Goal: Task Accomplishment & Management: Complete application form

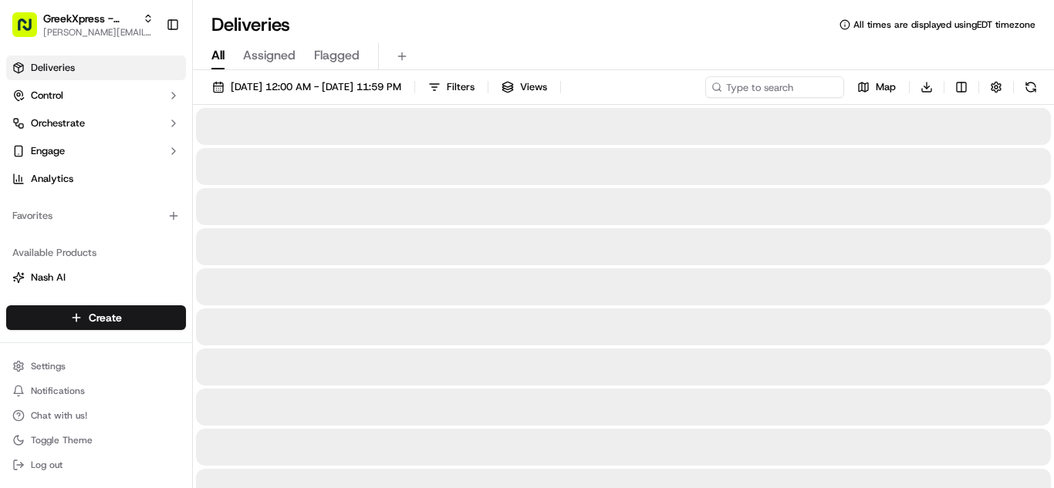
click at [128, 321] on html "GreekXpress - Plainview [EMAIL_ADDRESS][DOMAIN_NAME] Toggle Sidebar Deliveries …" at bounding box center [527, 244] width 1054 height 488
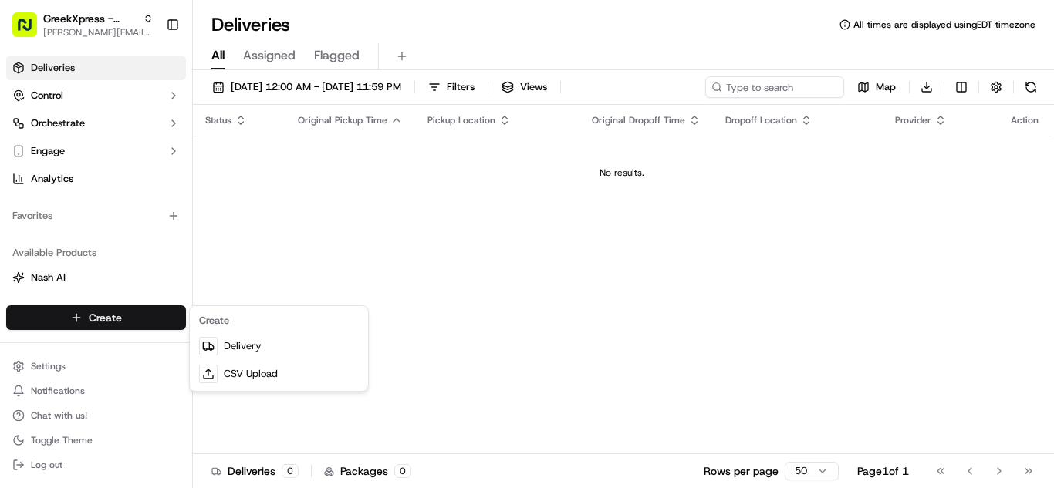
click at [253, 352] on link "Delivery" at bounding box center [279, 347] width 172 height 28
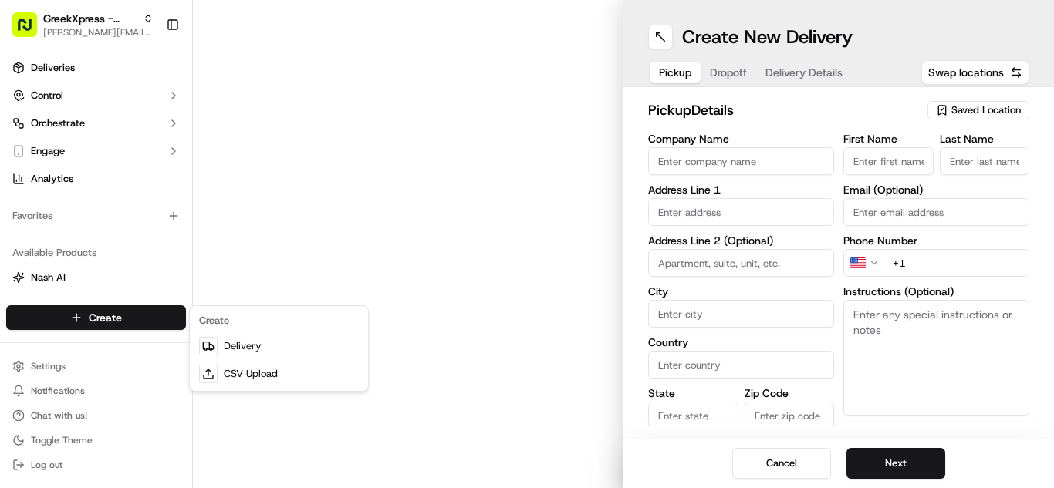
click at [995, 116] on span "Saved Location" at bounding box center [985, 110] width 69 height 14
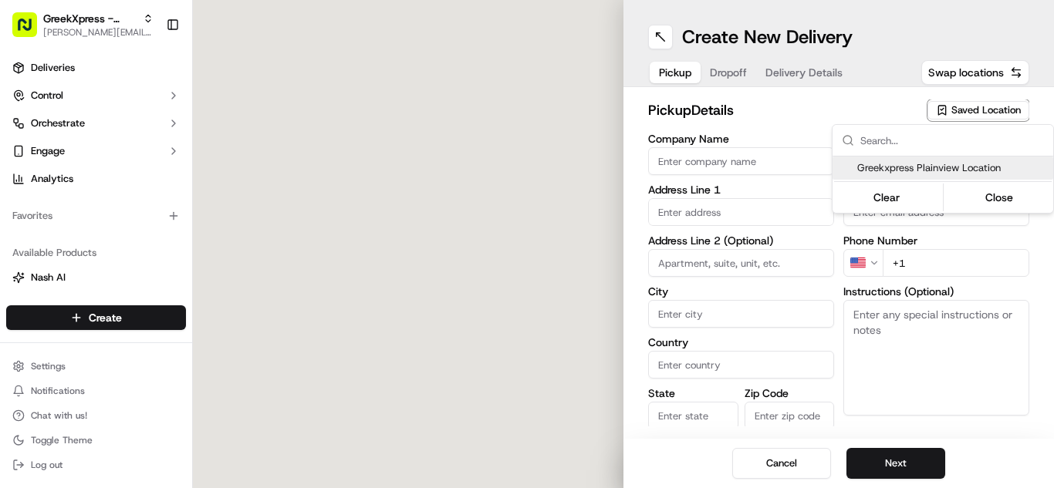
click at [998, 162] on span "Greekxpress Plainview Location" at bounding box center [952, 168] width 190 height 14
type input "Greekxpress Plainview Location"
type input "[STREET_ADDRESS]"
type input "Plainview"
type input "US"
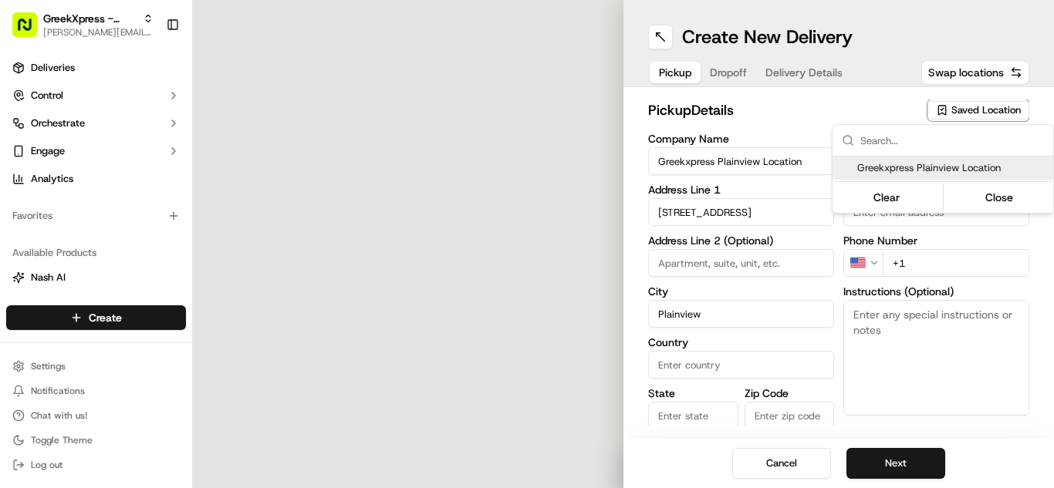
type input "NY"
type input "11803"
type input "Greek"
type input "Xpress"
type input "[PHONE_NUMBER]"
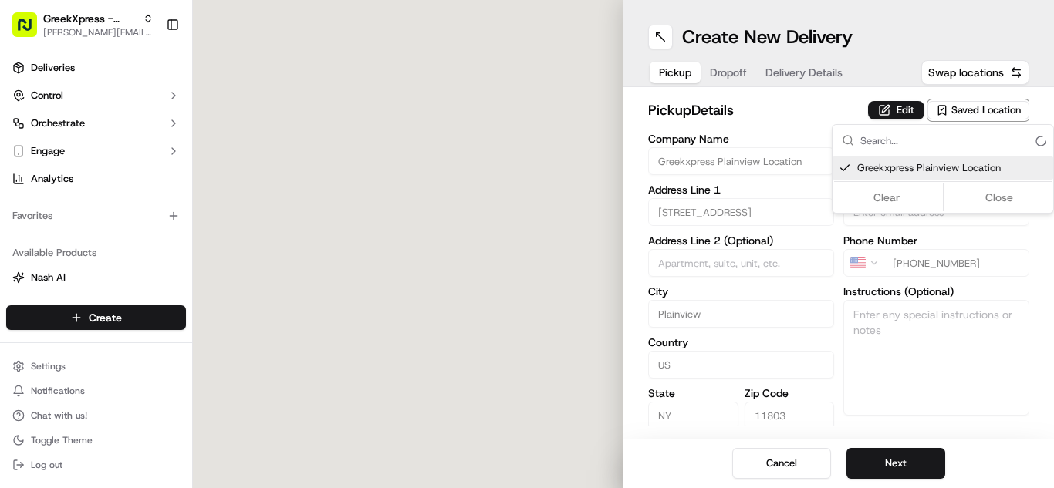
click at [1002, 192] on div "Clear Close" at bounding box center [943, 198] width 218 height 28
click at [1004, 201] on button "Close" at bounding box center [1000, 198] width 106 height 22
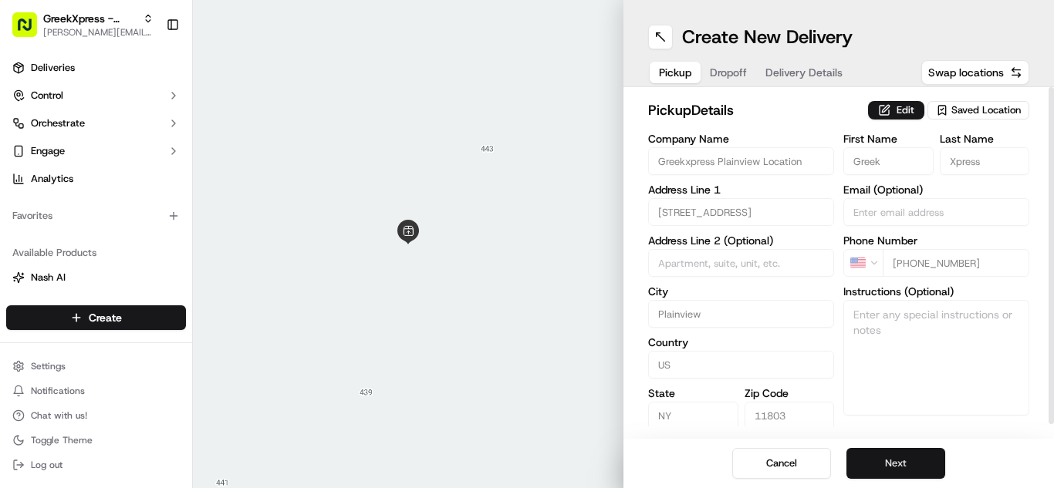
click at [900, 459] on button "Next" at bounding box center [895, 463] width 99 height 31
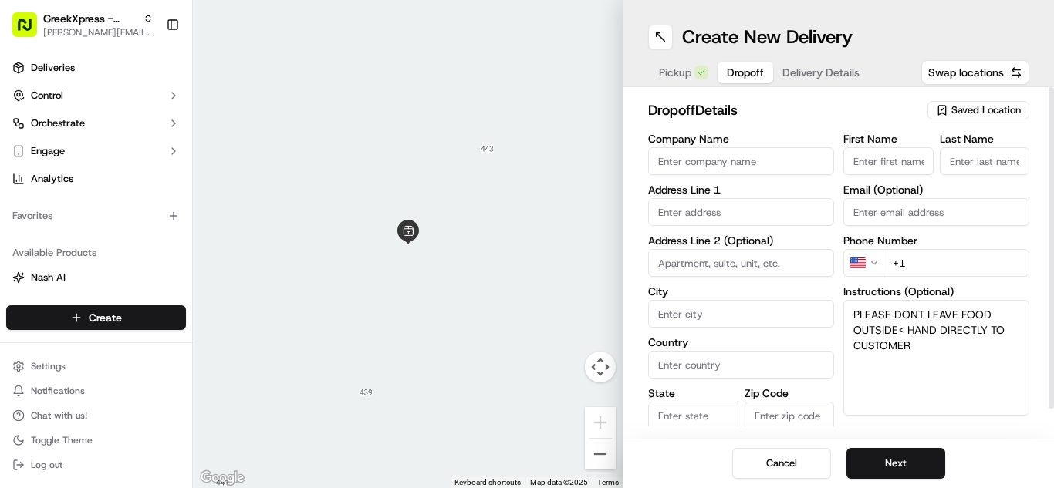
type textarea "PLEASE DONT LEAVE FOOD OUTSIDE< HAND DIRECTLY TO CUSTOMER"
click at [802, 201] on input "text" at bounding box center [741, 212] width 186 height 28
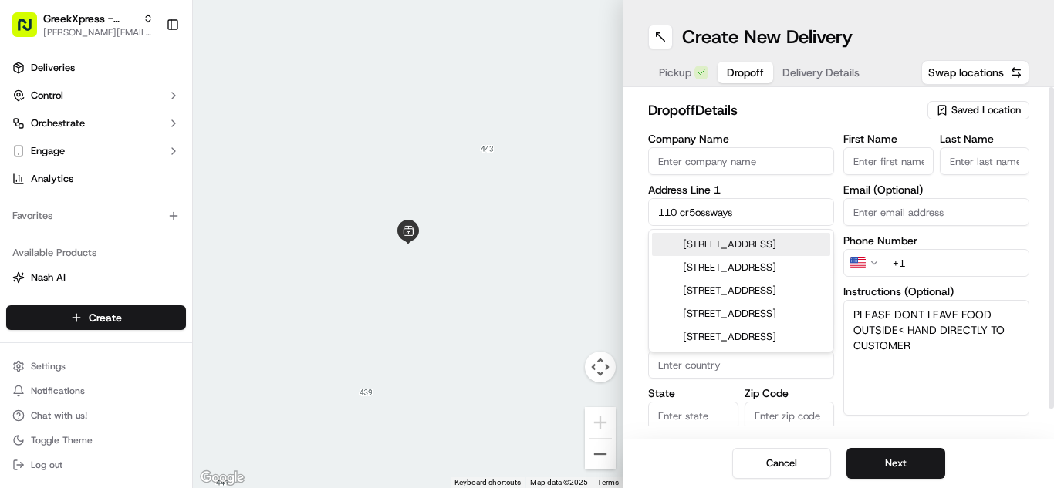
click at [787, 246] on div "[STREET_ADDRESS]" at bounding box center [741, 244] width 178 height 23
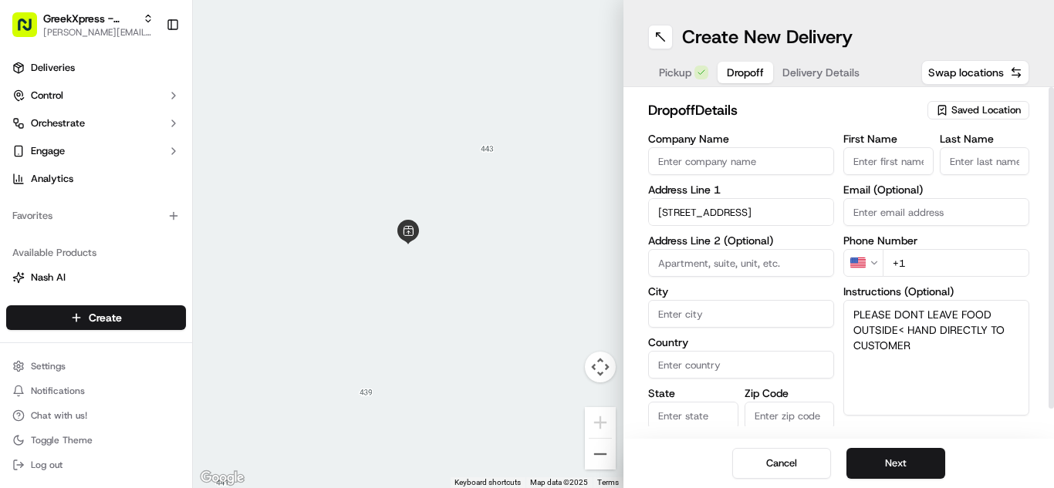
type input "[STREET_ADDRESS]"
type input "Woodbury"
type input "[GEOGRAPHIC_DATA]"
type input "NY"
type input "11797"
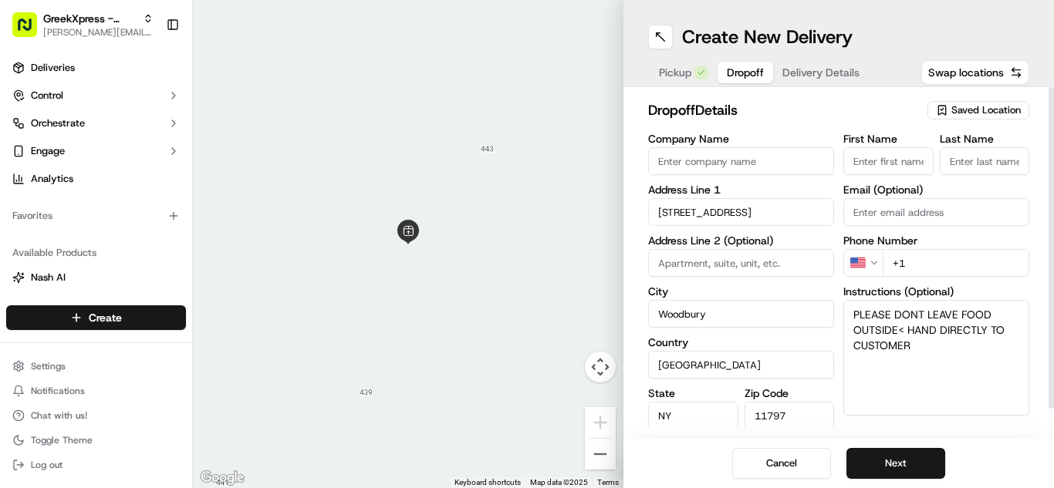
click at [849, 116] on h2 "dropoff Details" at bounding box center [783, 111] width 270 height 22
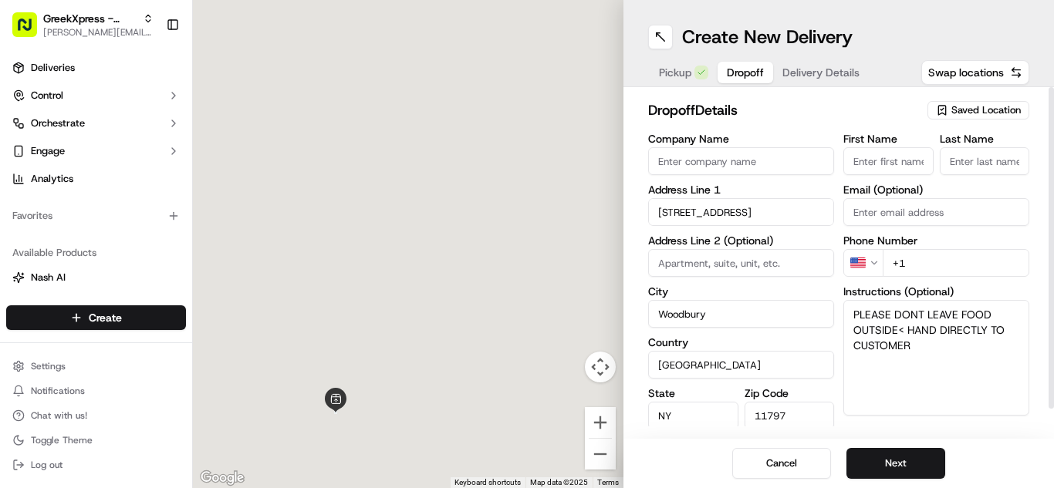
type input "[STREET_ADDRESS]"
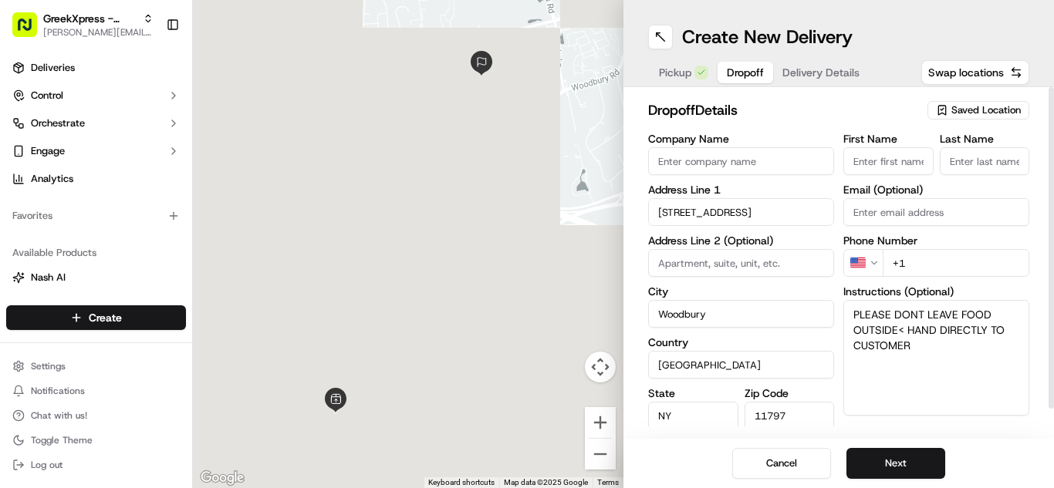
click at [908, 154] on input "First Name" at bounding box center [888, 161] width 90 height 28
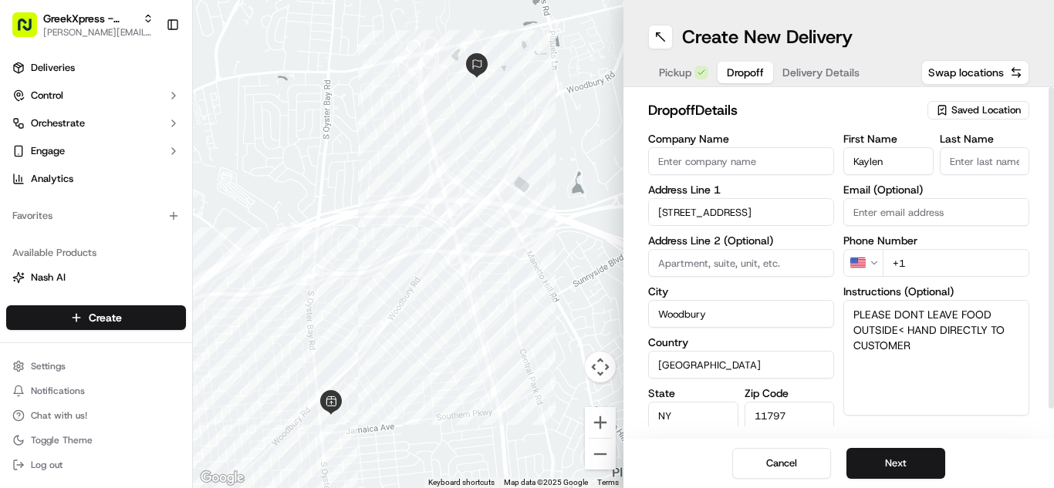
type input "Kaylen"
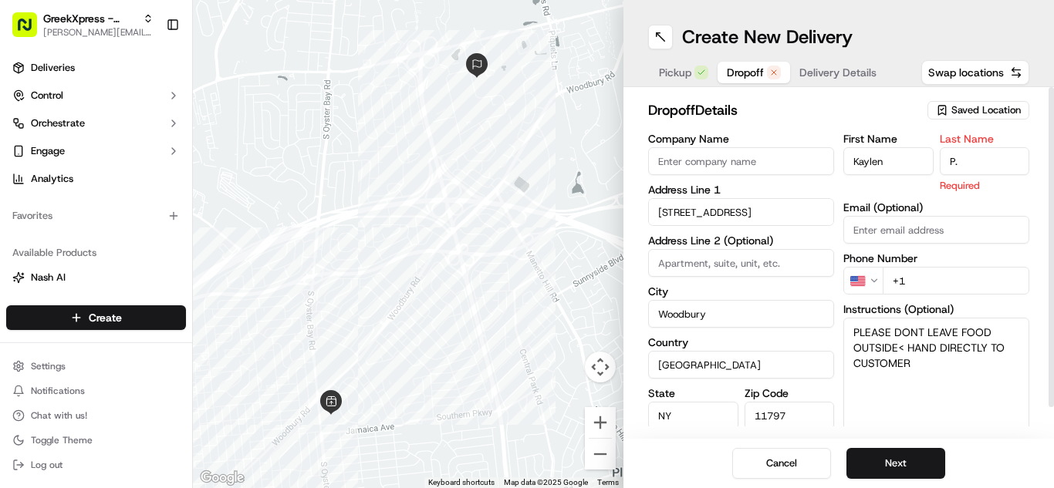
type input "P."
click at [870, 110] on h2 "dropoff Details" at bounding box center [783, 111] width 270 height 22
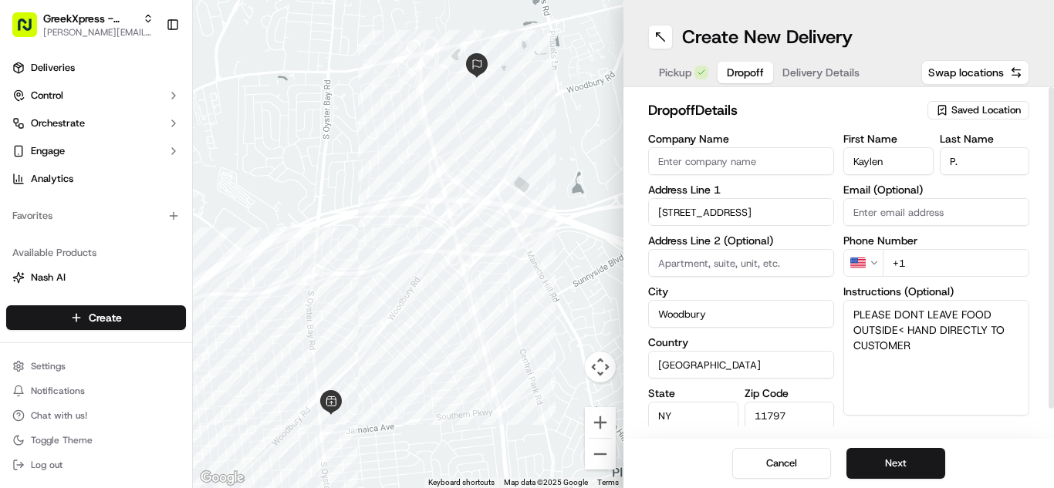
click at [974, 268] on input "+1" at bounding box center [956, 263] width 147 height 28
type input "[PHONE_NUMBER]"
click at [1031, 474] on div "Cancel Next" at bounding box center [838, 463] width 430 height 49
click at [904, 464] on button "Next" at bounding box center [895, 463] width 99 height 31
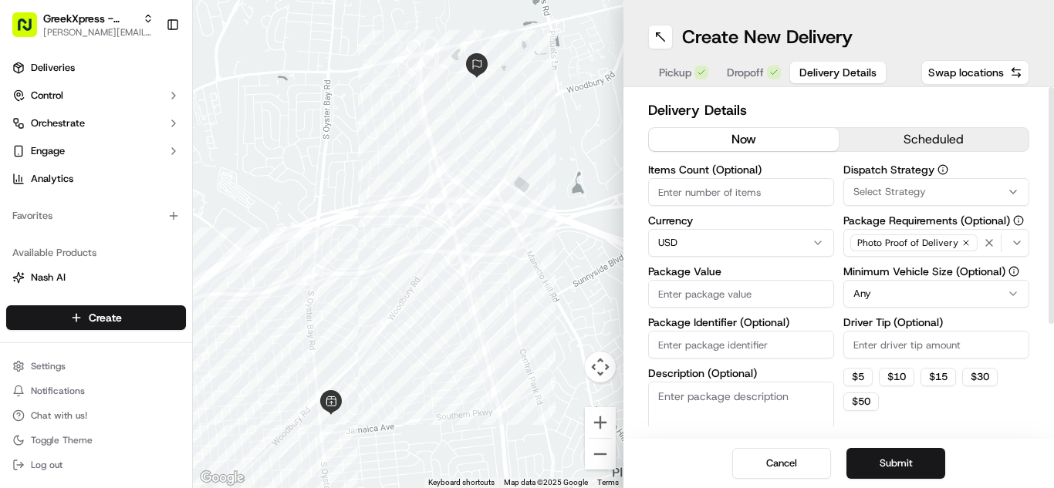
click at [768, 289] on input "Package Value" at bounding box center [741, 294] width 186 height 28
type input "18.95"
click at [972, 290] on html "GreekXpress - Plainview [EMAIL_ADDRESS][DOMAIN_NAME] Toggle Sidebar Deliveries …" at bounding box center [527, 244] width 1054 height 488
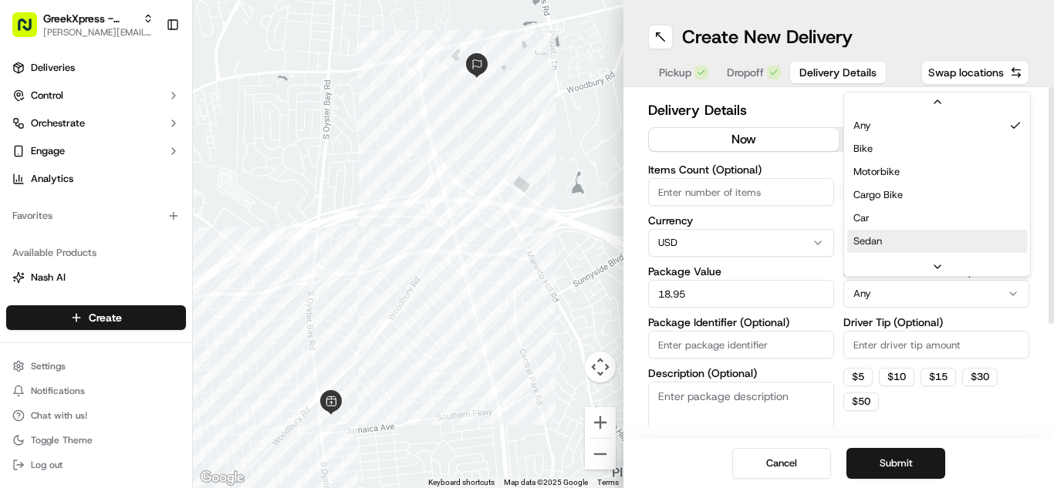
scroll to position [23, 0]
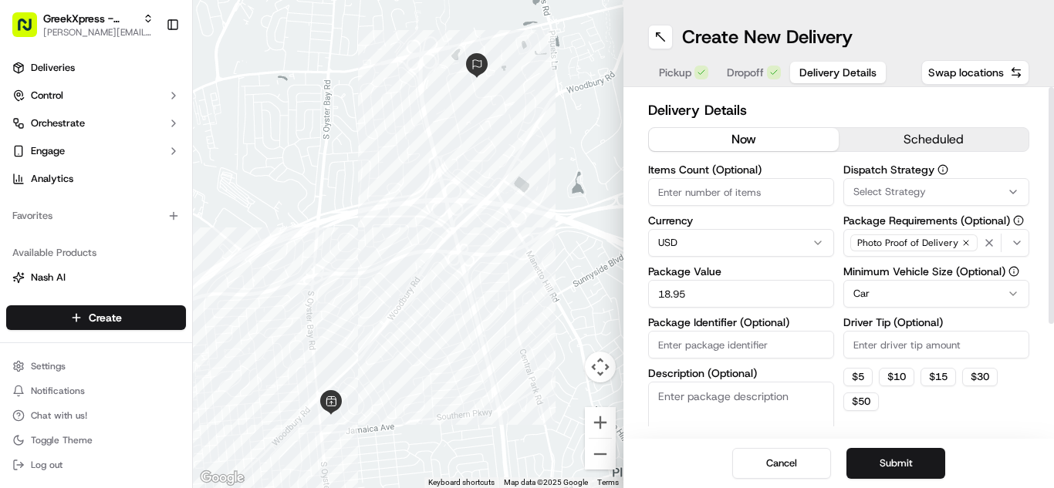
click at [920, 331] on input "Driver Tip (Optional)" at bounding box center [936, 345] width 186 height 28
type input "3.09"
click at [935, 468] on button "Submit" at bounding box center [895, 463] width 99 height 31
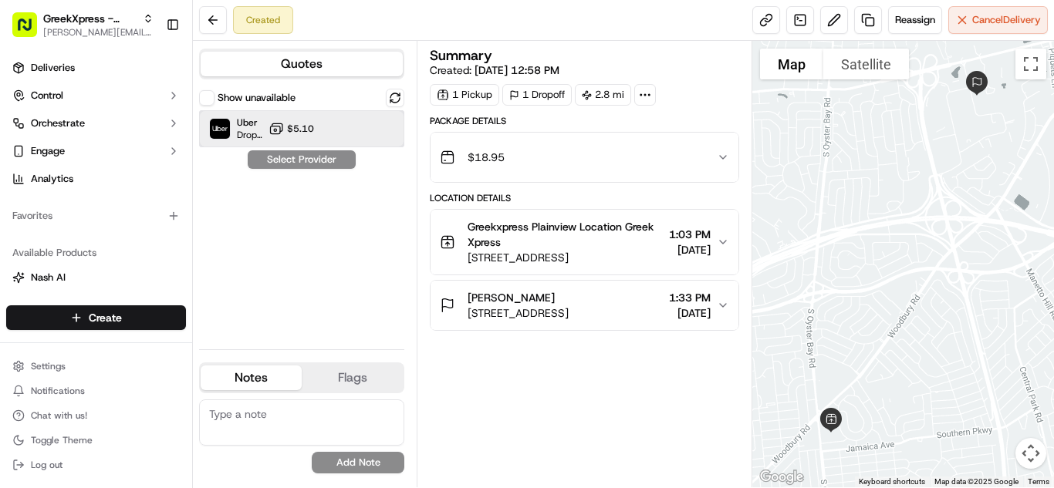
click at [343, 132] on div "Uber Dropoff ETA 22 minutes $5.10" at bounding box center [301, 128] width 205 height 37
click at [309, 164] on button "Assign Provider" at bounding box center [302, 159] width 110 height 19
